Goal: Navigation & Orientation: Find specific page/section

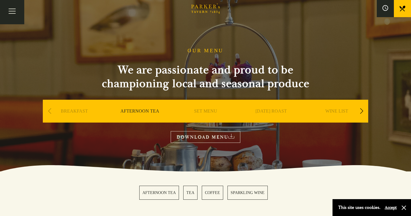
click at [95, 110] on div "BREAKFAST" at bounding box center [74, 120] width 63 height 40
click at [80, 110] on link "BREAKFAST" at bounding box center [74, 119] width 27 height 23
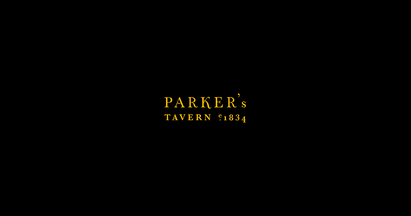
scroll to position [65, 0]
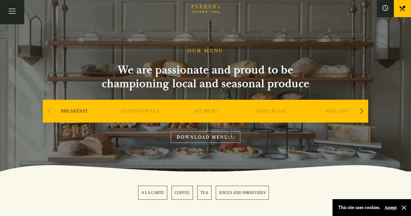
click at [142, 112] on link "AFTERNOON TEA" at bounding box center [139, 119] width 39 height 23
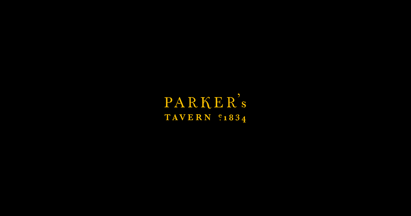
scroll to position [71, 0]
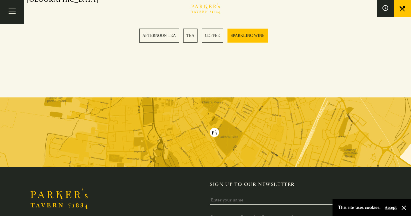
scroll to position [1245, 0]
